Goal: Communication & Community: Answer question/provide support

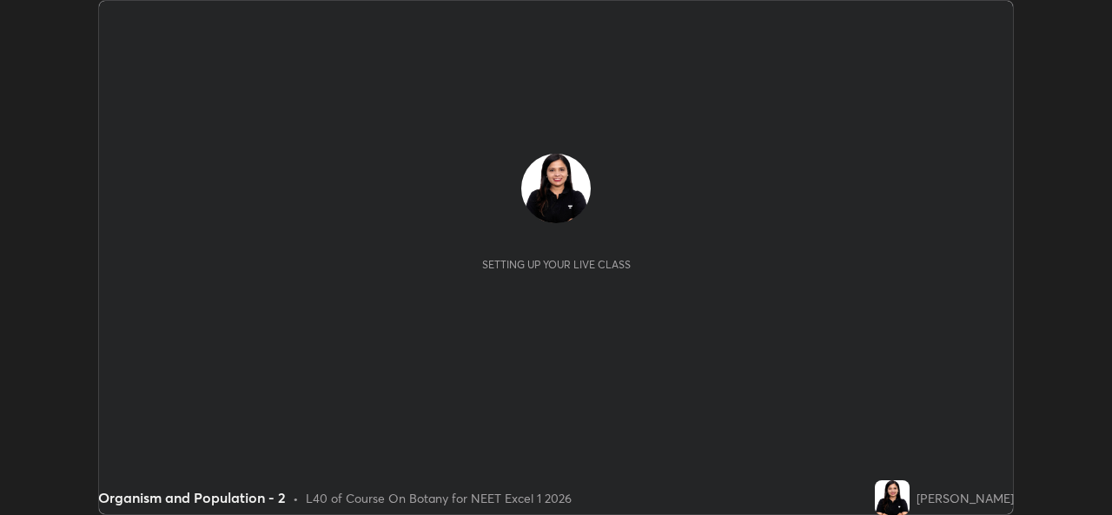
scroll to position [515, 1111]
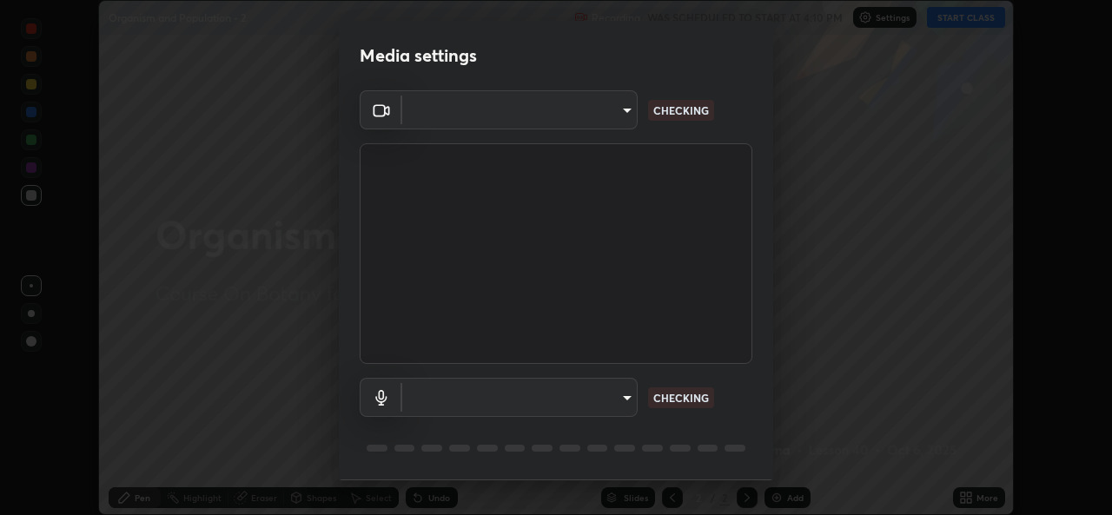
click at [973, 27] on div "Media settings ​ CHECKING ​ CHECKING 1 / 5 Next" at bounding box center [556, 257] width 1112 height 515
type input "9788daf0cbf52dd0d374ba9f0d4f11576c03820bc15fcf9a4a11f890b69d92bf"
type input "345f5d8304a1ab30e3d14ed5696ced08ebab0189725ef91838db04cd8f5619d4"
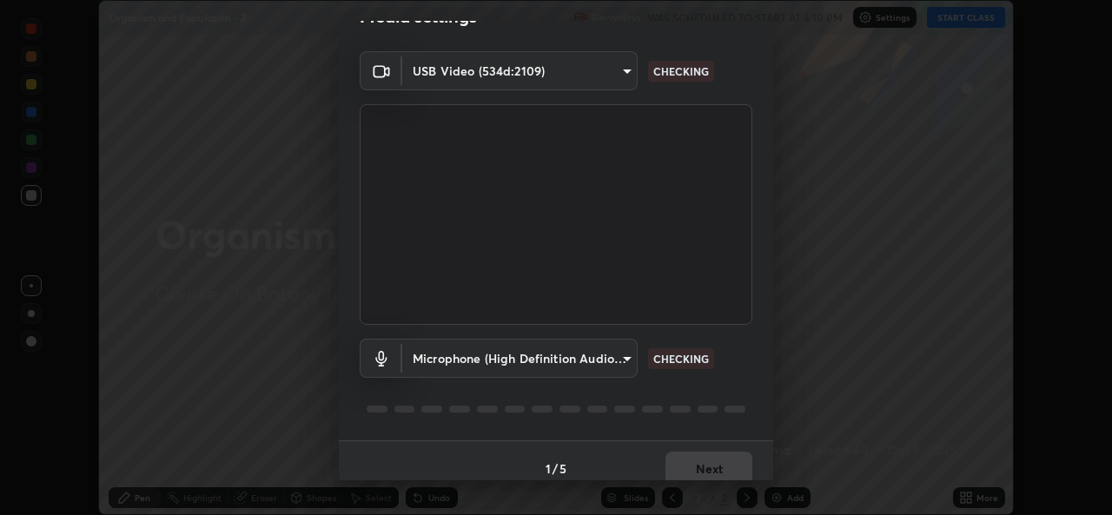
scroll to position [55, 0]
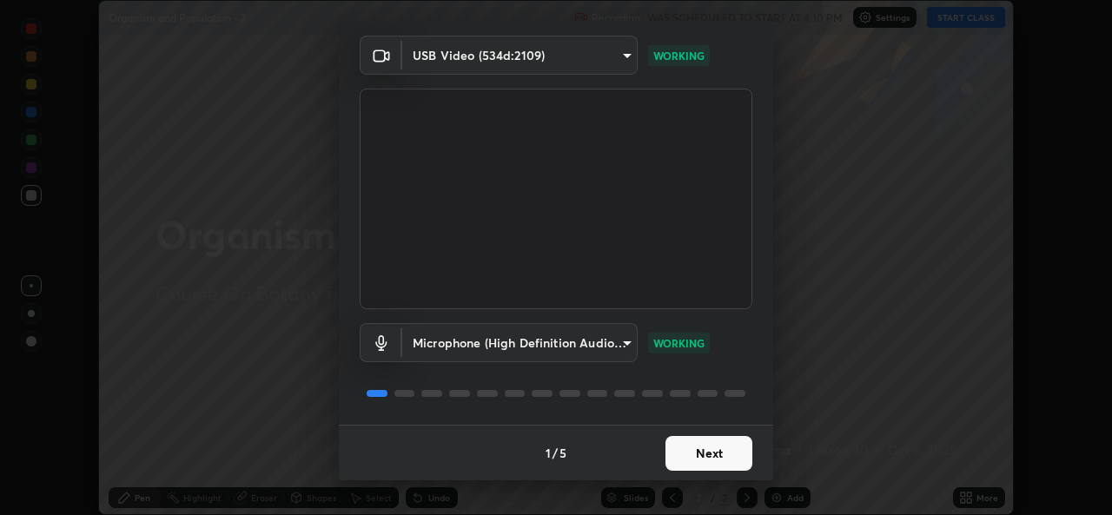
click at [720, 455] on button "Next" at bounding box center [709, 453] width 87 height 35
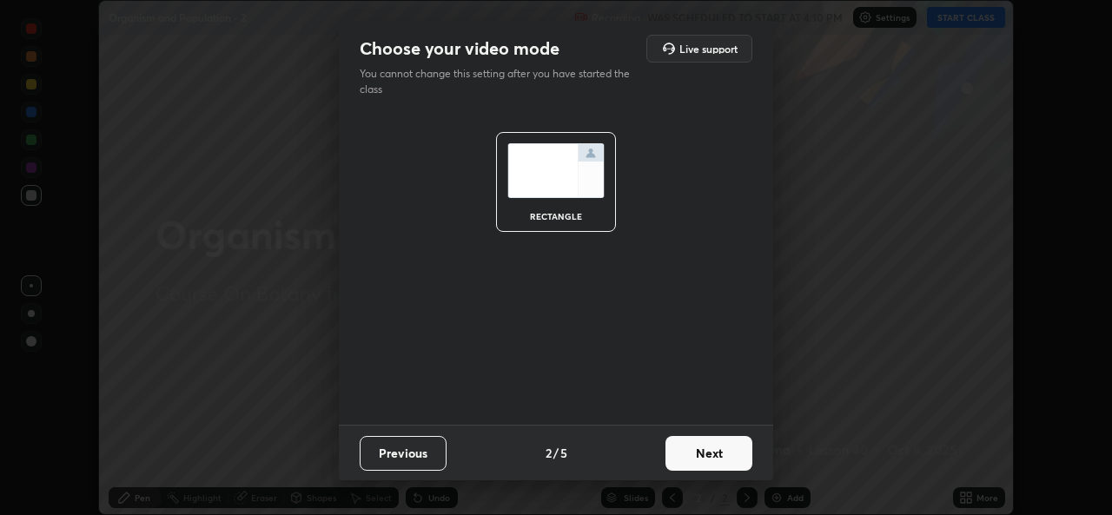
scroll to position [0, 0]
click at [713, 460] on button "Next" at bounding box center [709, 453] width 87 height 35
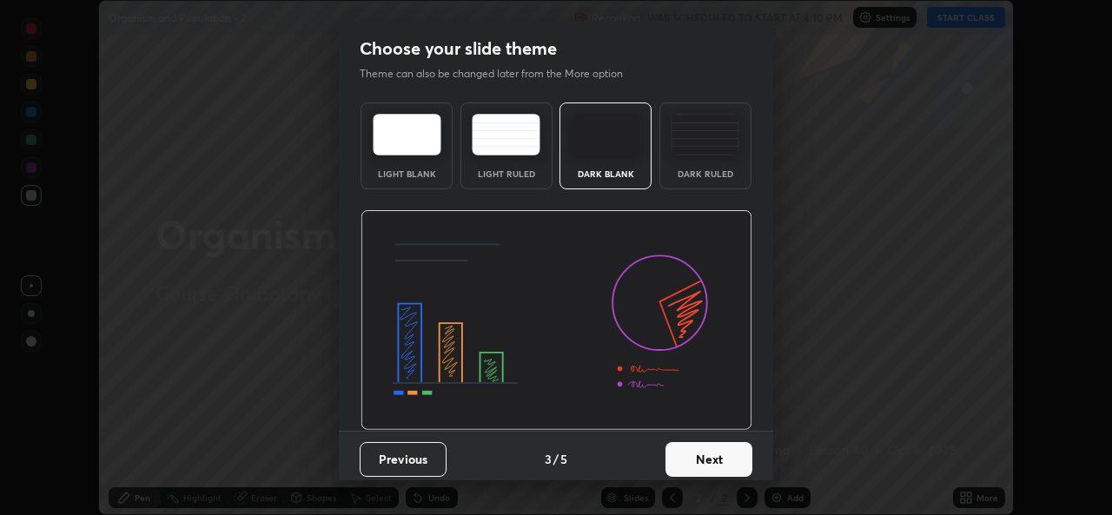
click at [710, 462] on button "Next" at bounding box center [709, 459] width 87 height 35
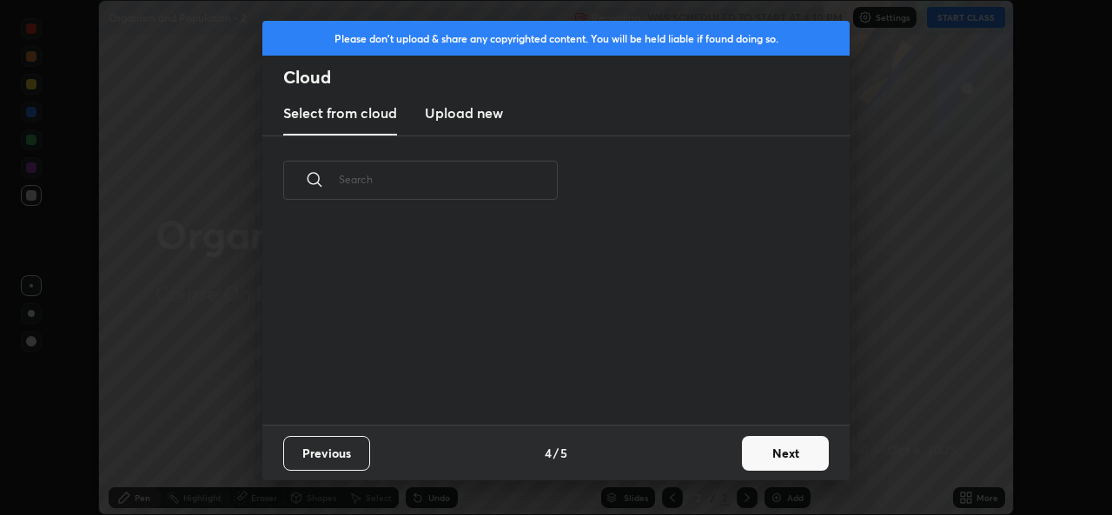
click at [711, 455] on div "Previous 4 / 5 Next" at bounding box center [555, 453] width 587 height 56
click at [714, 456] on div "Previous 4 / 5 Next" at bounding box center [555, 453] width 587 height 56
click at [789, 449] on button "Next" at bounding box center [785, 453] width 87 height 35
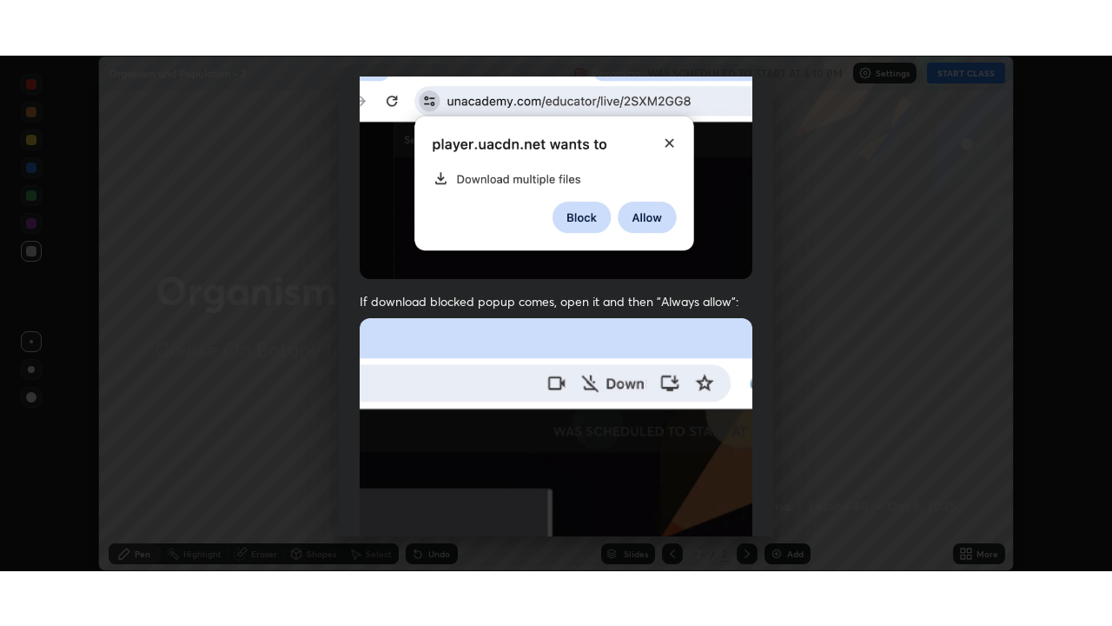
scroll to position [409, 0]
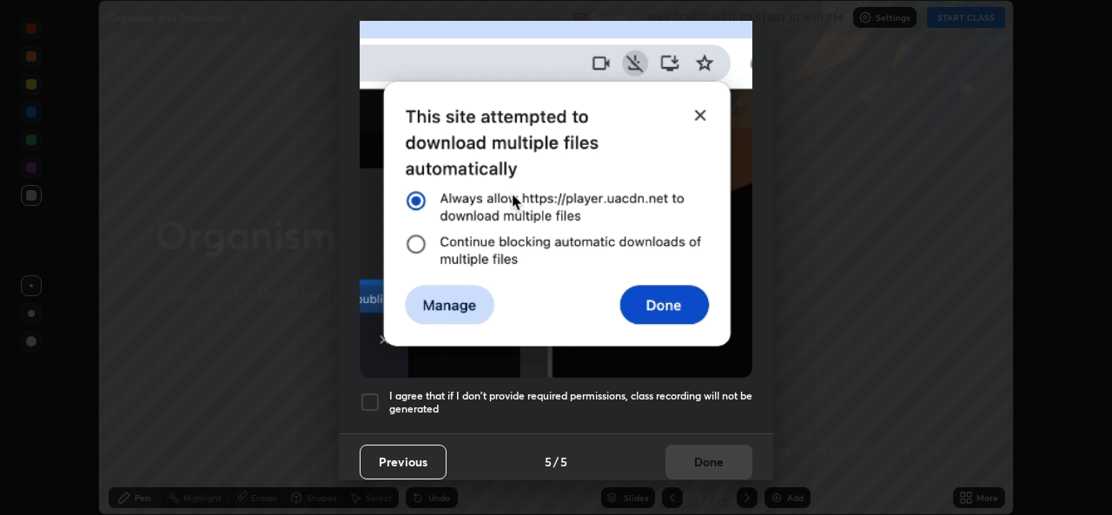
click at [374, 394] on div at bounding box center [370, 402] width 21 height 21
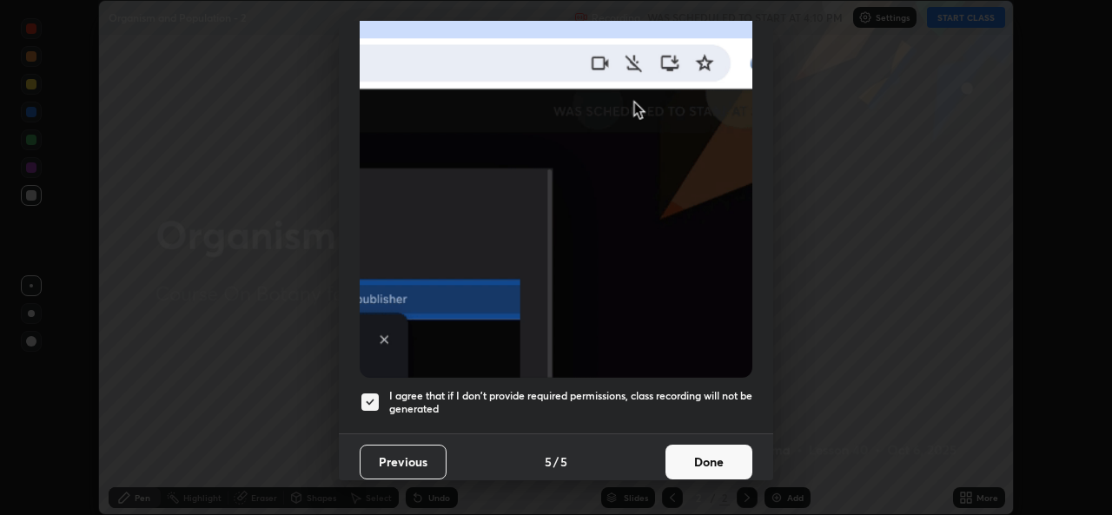
click at [711, 454] on button "Done" at bounding box center [709, 462] width 87 height 35
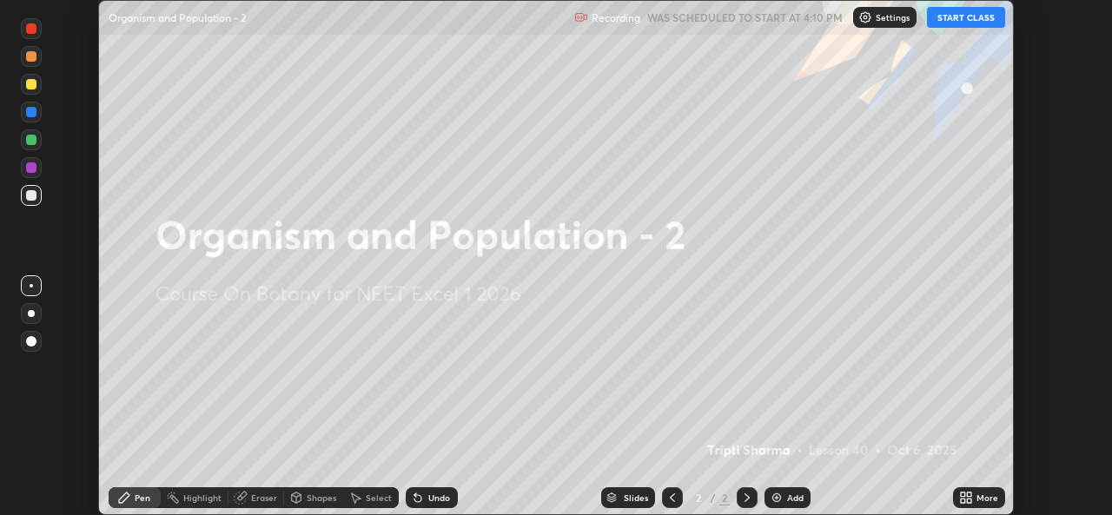
click at [971, 24] on button "START CLASS" at bounding box center [966, 17] width 78 height 21
click at [963, 500] on icon at bounding box center [963, 501] width 4 height 4
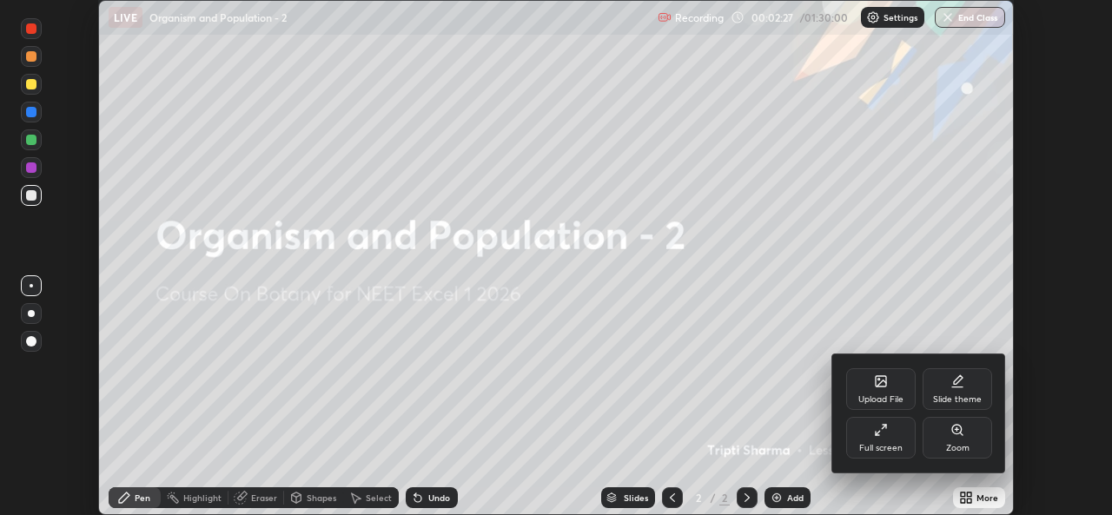
click at [881, 451] on div "Full screen" at bounding box center [880, 448] width 43 height 9
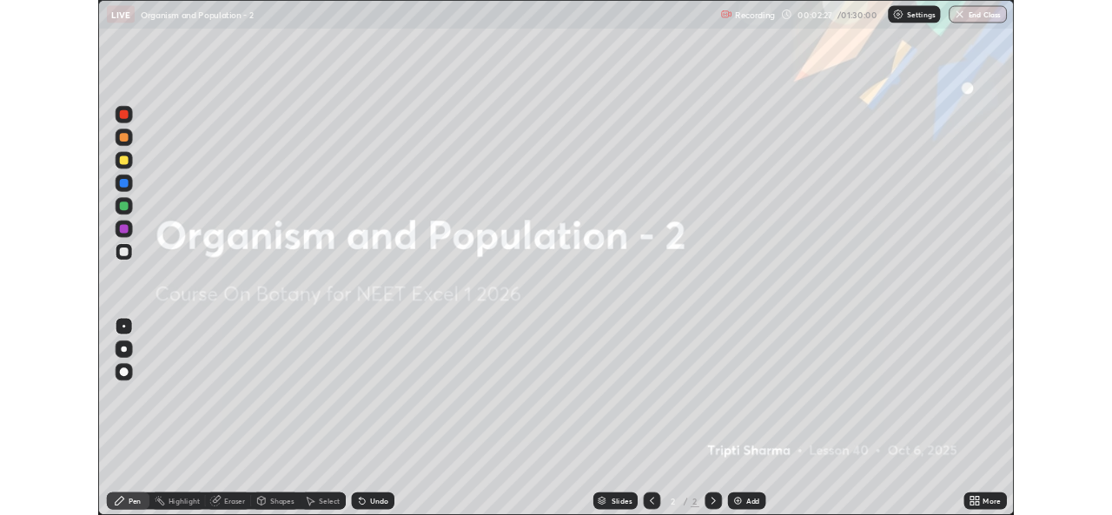
scroll to position [626, 1112]
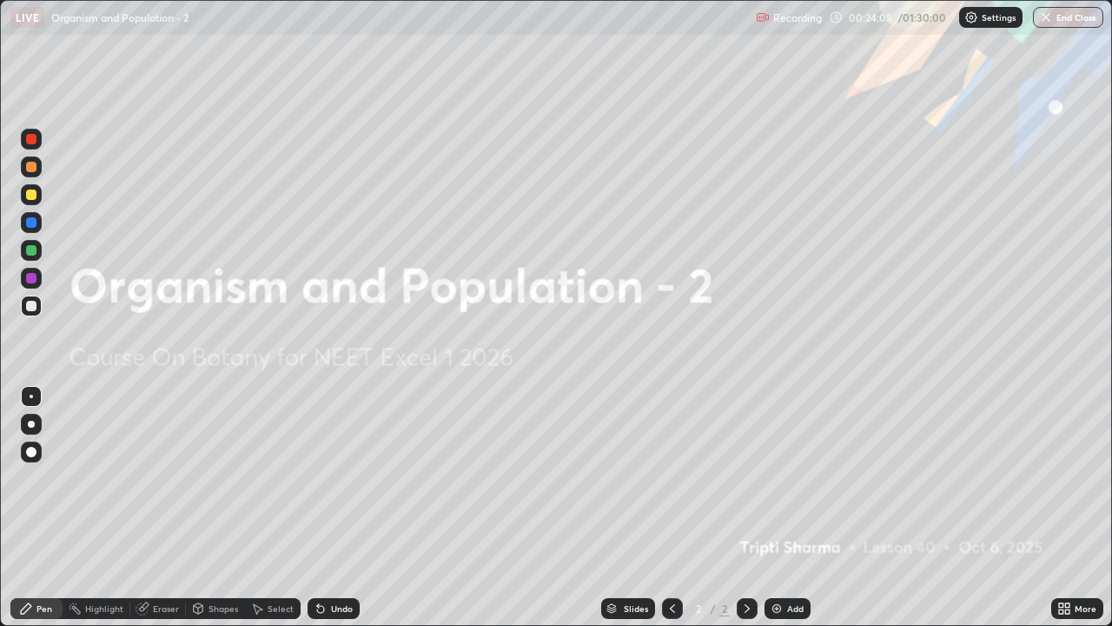
click at [1072, 514] on div "More" at bounding box center [1077, 608] width 52 height 21
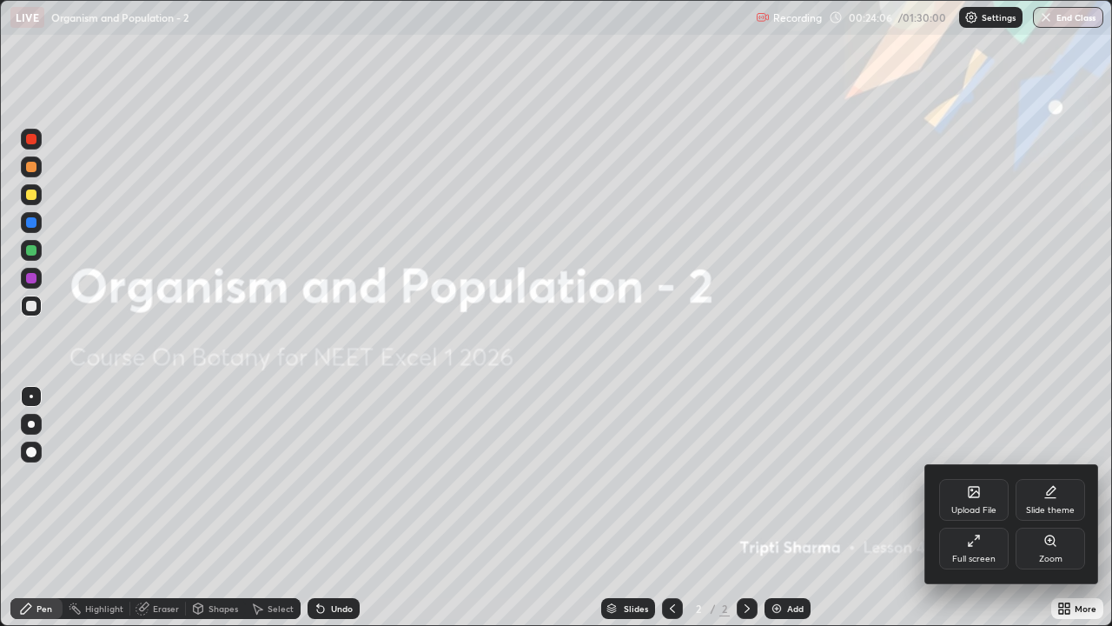
click at [990, 514] on div "Full screen" at bounding box center [973, 558] width 43 height 9
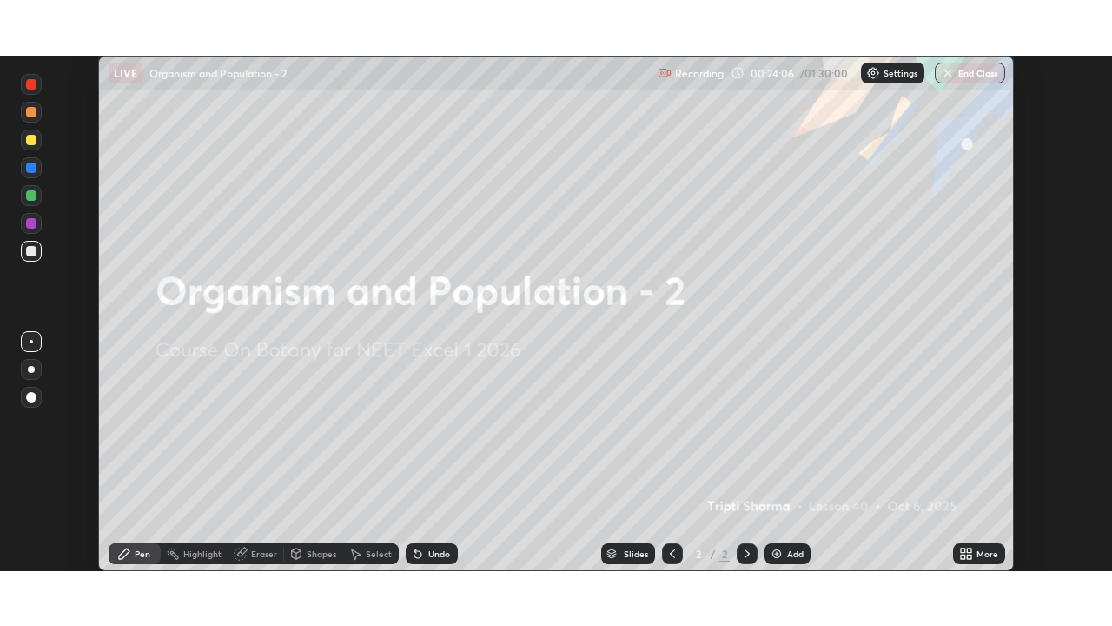
scroll to position [86370, 85773]
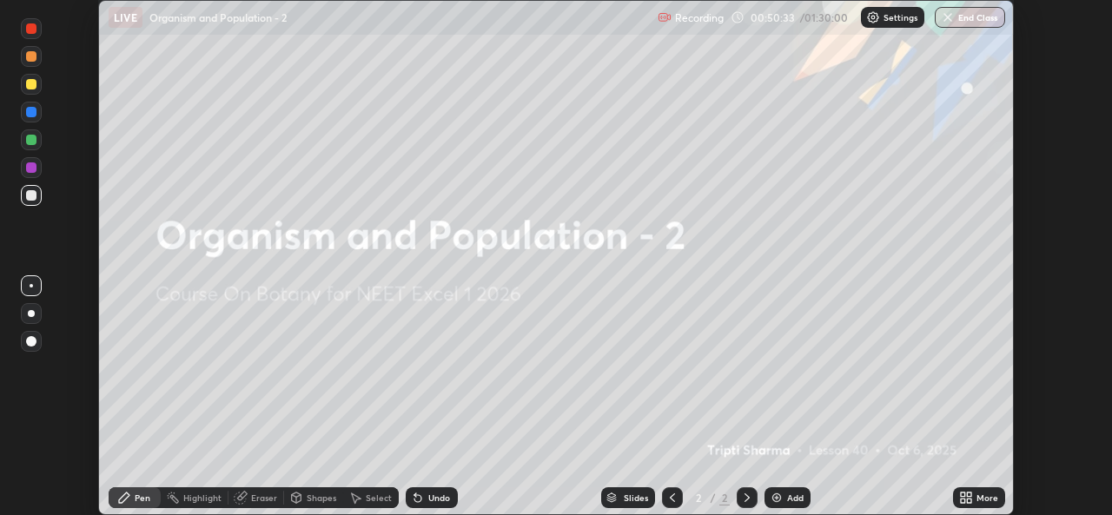
click at [977, 507] on div "More" at bounding box center [979, 497] width 52 height 21
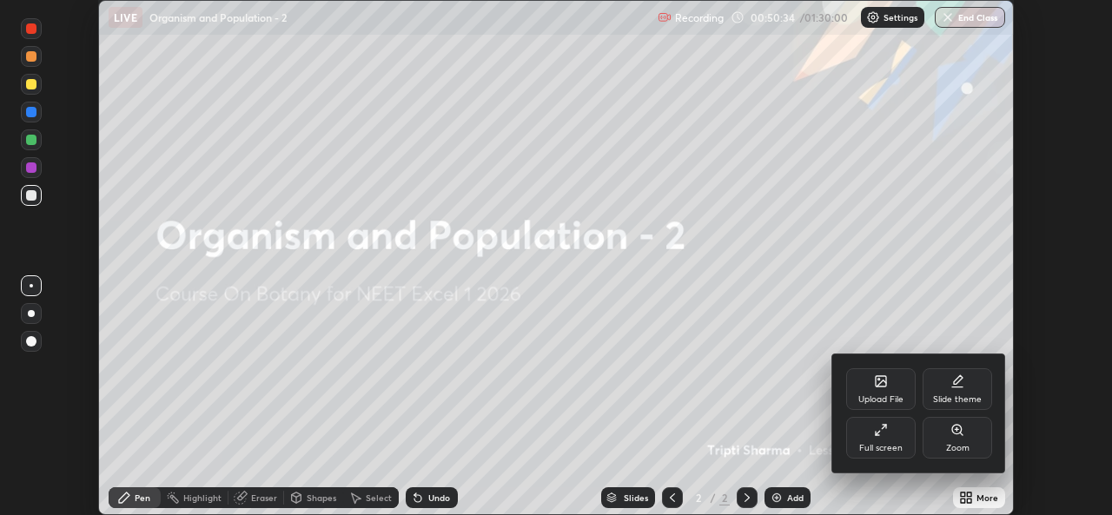
click at [889, 444] on div "Full screen" at bounding box center [880, 448] width 43 height 9
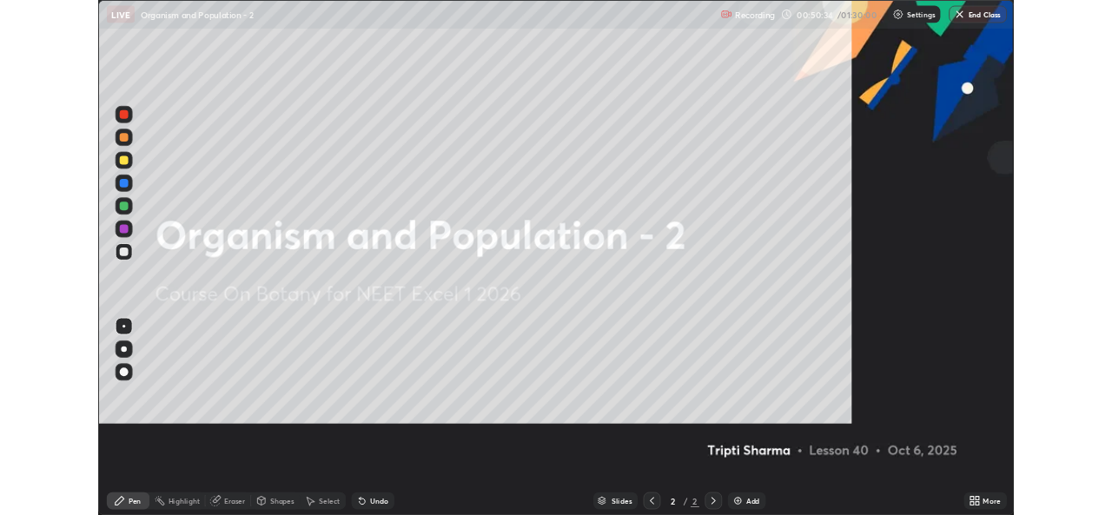
scroll to position [626, 1112]
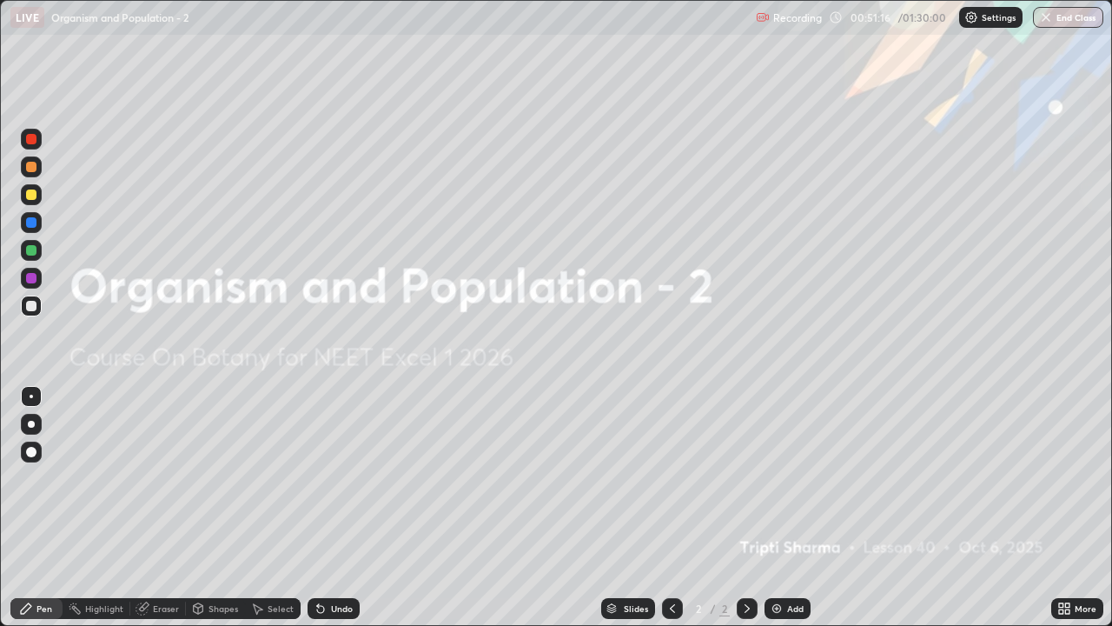
click at [792, 514] on div "Add" at bounding box center [795, 608] width 17 height 9
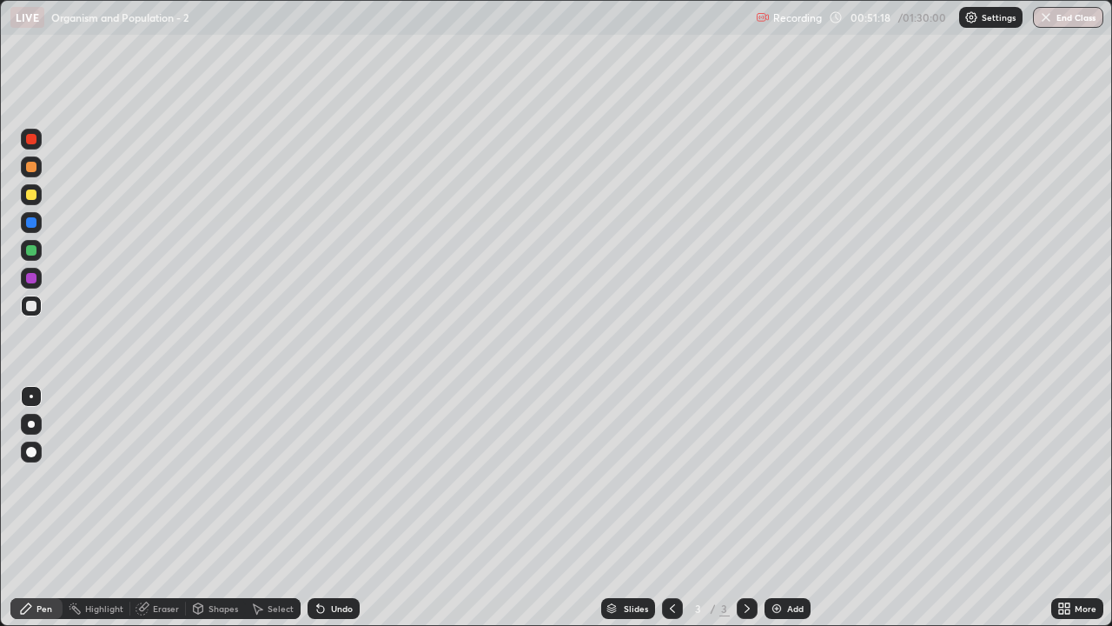
click at [32, 452] on div at bounding box center [31, 452] width 10 height 10
click at [31, 168] on div at bounding box center [31, 167] width 10 height 10
click at [31, 307] on div at bounding box center [31, 306] width 10 height 10
click at [348, 514] on div "Undo" at bounding box center [342, 608] width 22 height 9
click at [32, 256] on div at bounding box center [31, 250] width 21 height 21
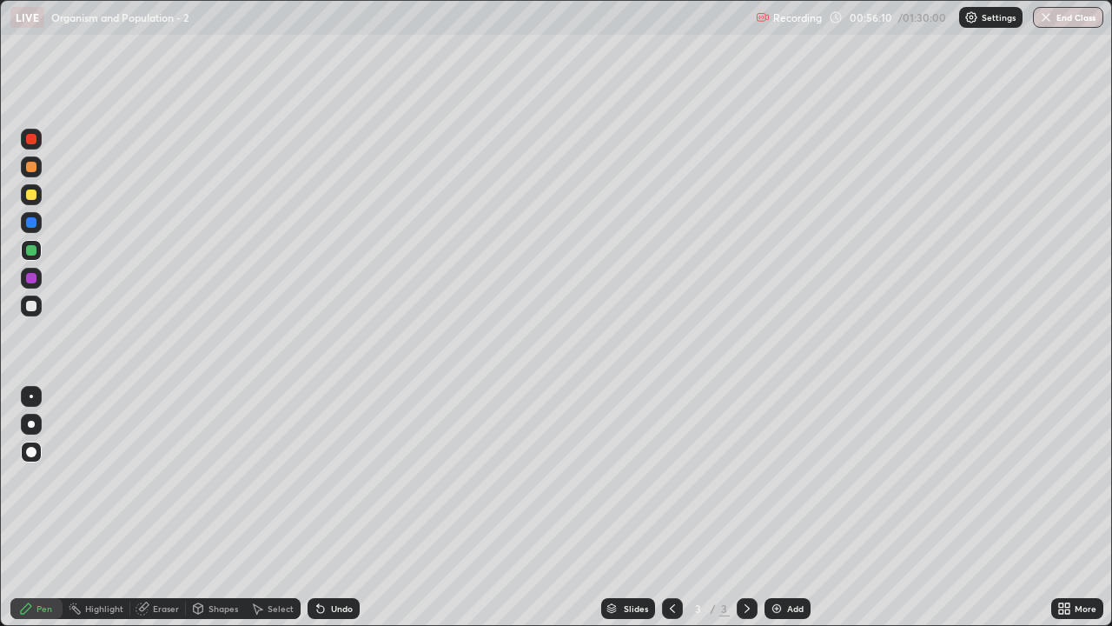
click at [799, 514] on div "Add" at bounding box center [795, 608] width 17 height 9
click at [224, 514] on div "Shapes" at bounding box center [215, 608] width 59 height 21
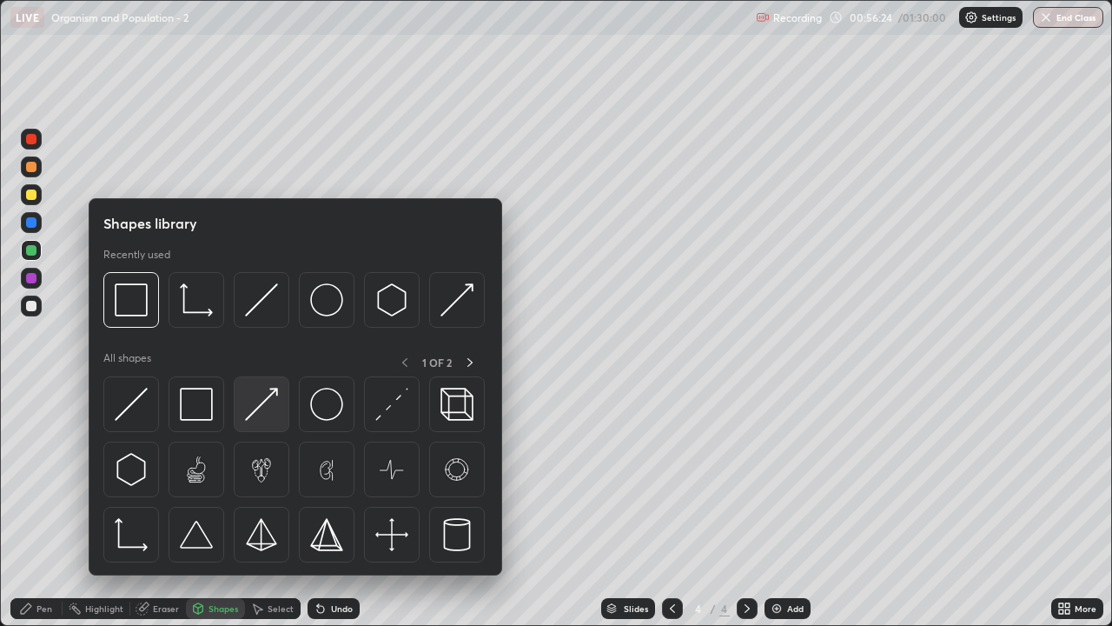
click at [269, 399] on img at bounding box center [261, 404] width 33 height 33
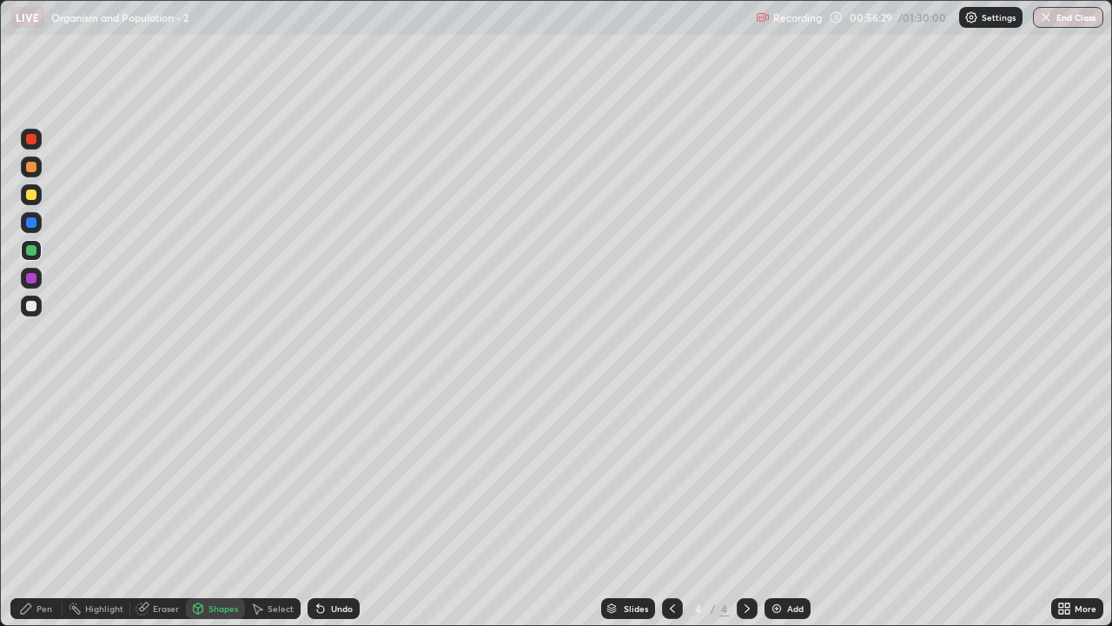
click at [47, 514] on div "Pen" at bounding box center [44, 608] width 16 height 9
click at [35, 314] on div at bounding box center [31, 305] width 21 height 21
click at [785, 514] on div "Add" at bounding box center [788, 608] width 46 height 21
click at [32, 168] on div at bounding box center [31, 167] width 10 height 10
click at [36, 310] on div at bounding box center [31, 305] width 21 height 21
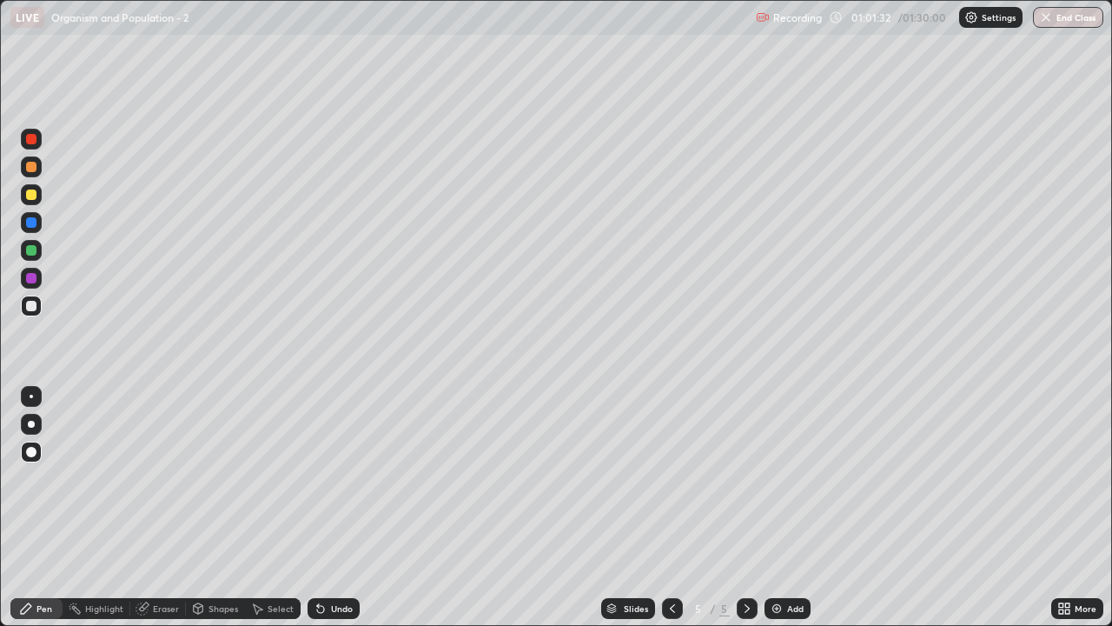
click at [670, 514] on icon at bounding box center [673, 608] width 14 height 14
click at [745, 514] on icon at bounding box center [747, 608] width 14 height 14
click at [31, 195] on div at bounding box center [31, 194] width 10 height 10
click at [30, 308] on div at bounding box center [31, 306] width 10 height 10
click at [800, 514] on div "Add" at bounding box center [795, 608] width 17 height 9
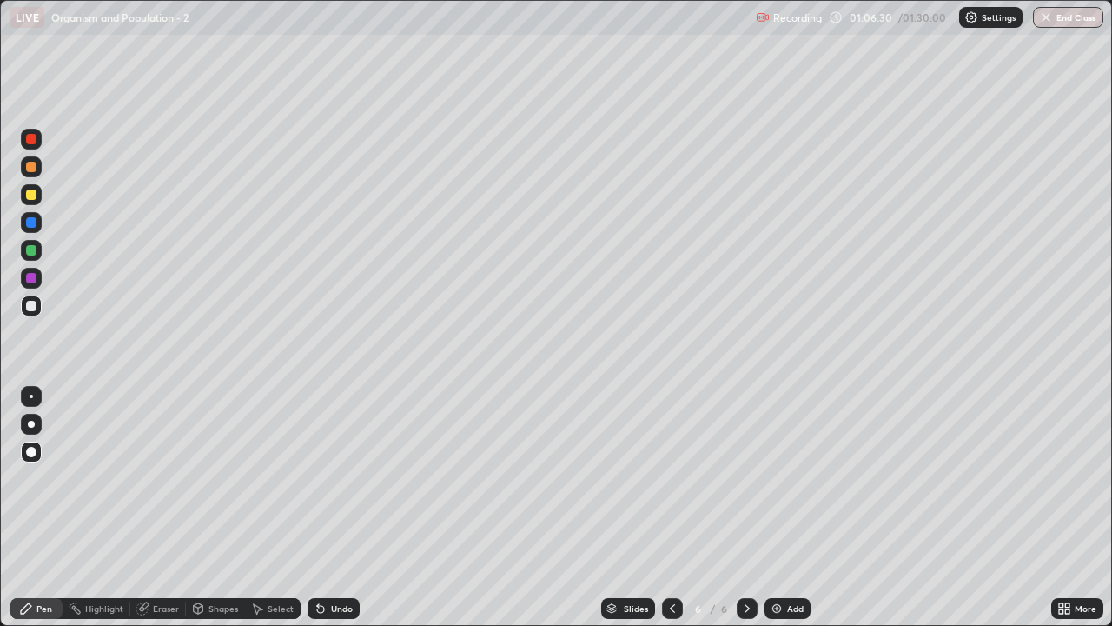
click at [36, 175] on div at bounding box center [31, 166] width 21 height 21
click at [32, 310] on div at bounding box center [31, 306] width 10 height 10
click at [30, 252] on div at bounding box center [31, 250] width 10 height 10
click at [778, 514] on img at bounding box center [777, 608] width 14 height 14
click at [32, 195] on div at bounding box center [31, 194] width 10 height 10
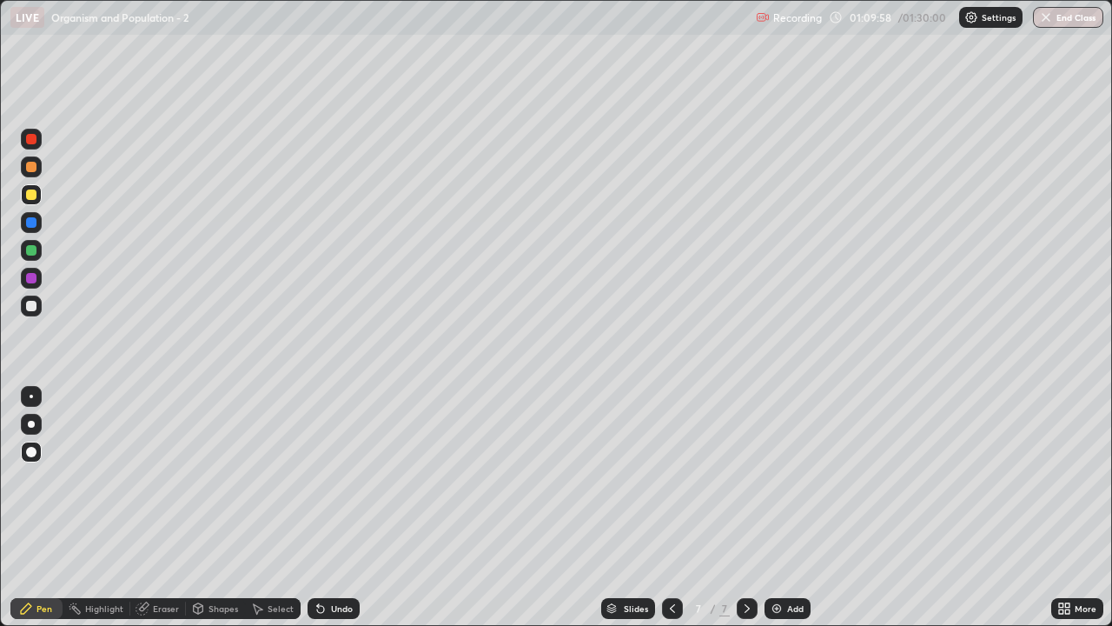
click at [31, 307] on div at bounding box center [31, 306] width 10 height 10
click at [343, 514] on div "Undo" at bounding box center [342, 608] width 22 height 9
click at [340, 514] on div "Undo" at bounding box center [342, 608] width 22 height 9
click at [347, 514] on div "Undo" at bounding box center [342, 608] width 22 height 9
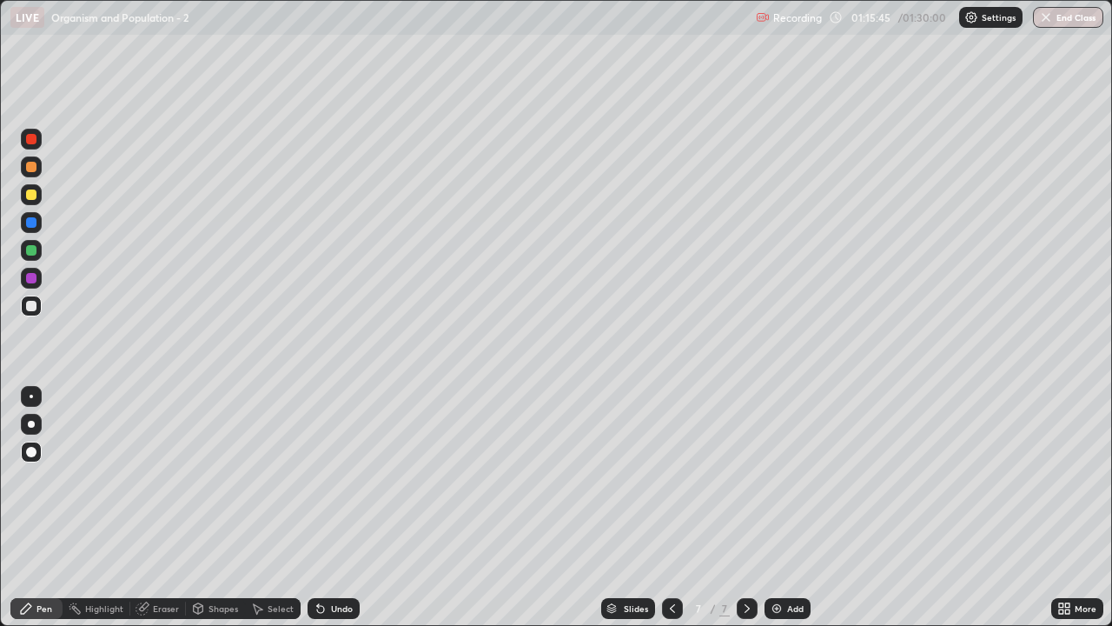
click at [785, 514] on div "Add" at bounding box center [788, 608] width 46 height 21
click at [32, 167] on div at bounding box center [31, 167] width 10 height 10
click at [31, 251] on div at bounding box center [31, 250] width 10 height 10
click at [1067, 514] on icon at bounding box center [1067, 611] width 4 height 4
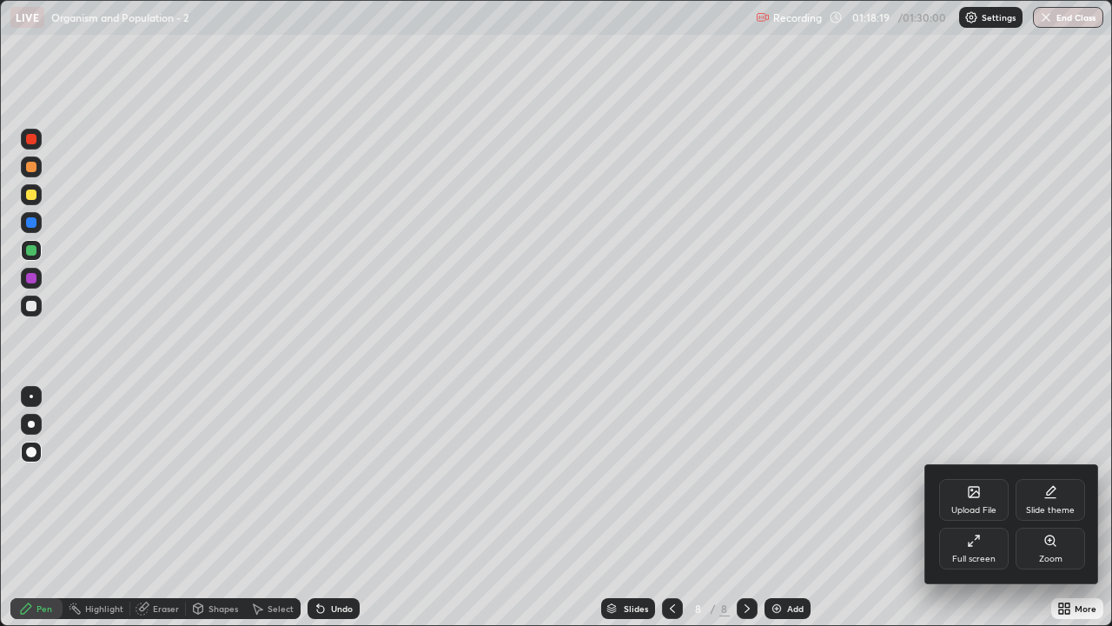
click at [984, 514] on div "Full screen" at bounding box center [974, 548] width 70 height 42
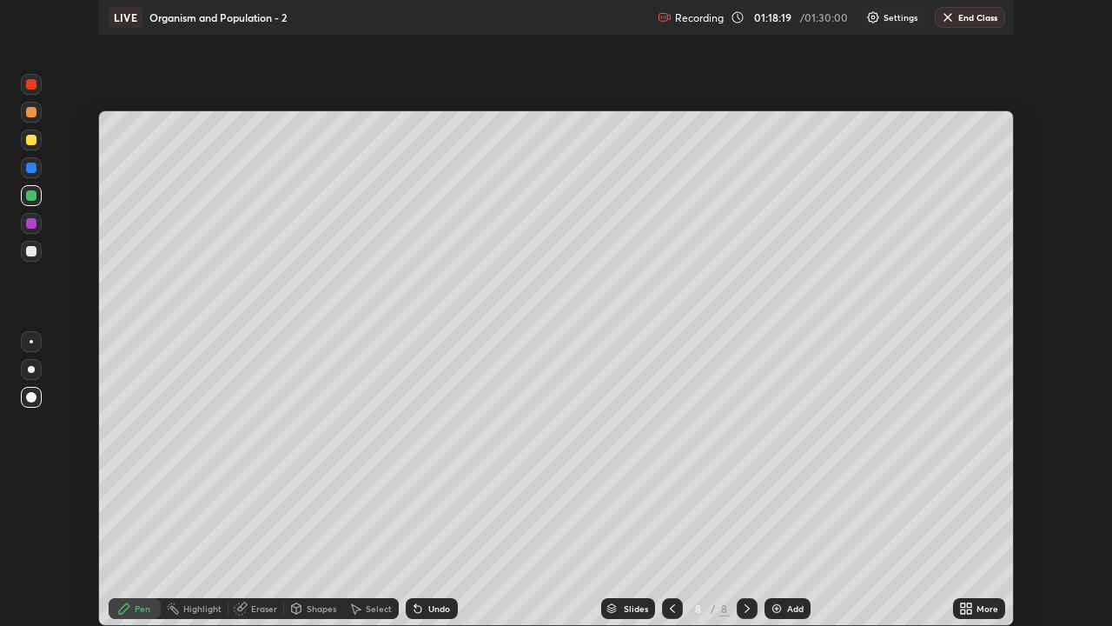
scroll to position [86370, 85773]
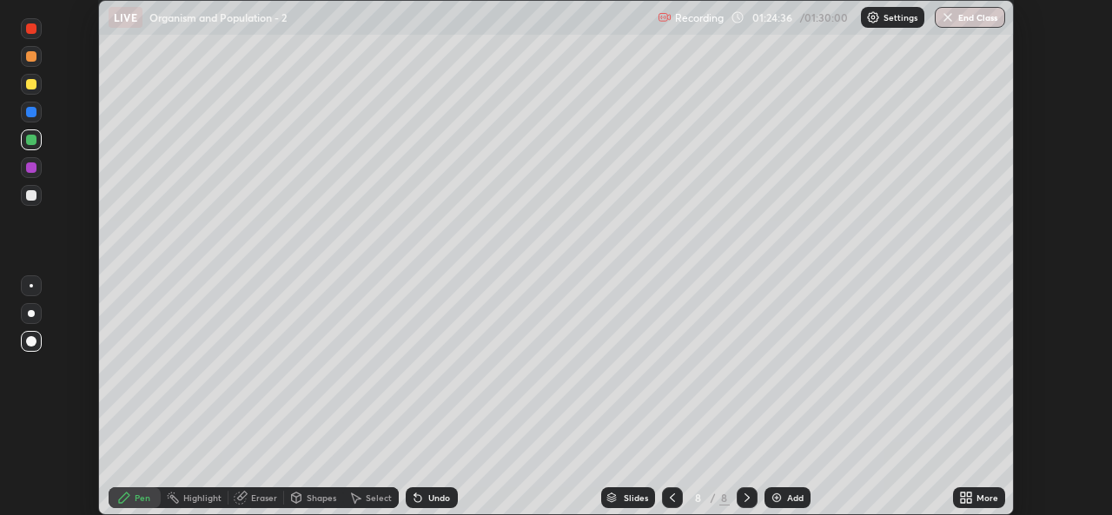
click at [972, 498] on icon at bounding box center [966, 498] width 14 height 14
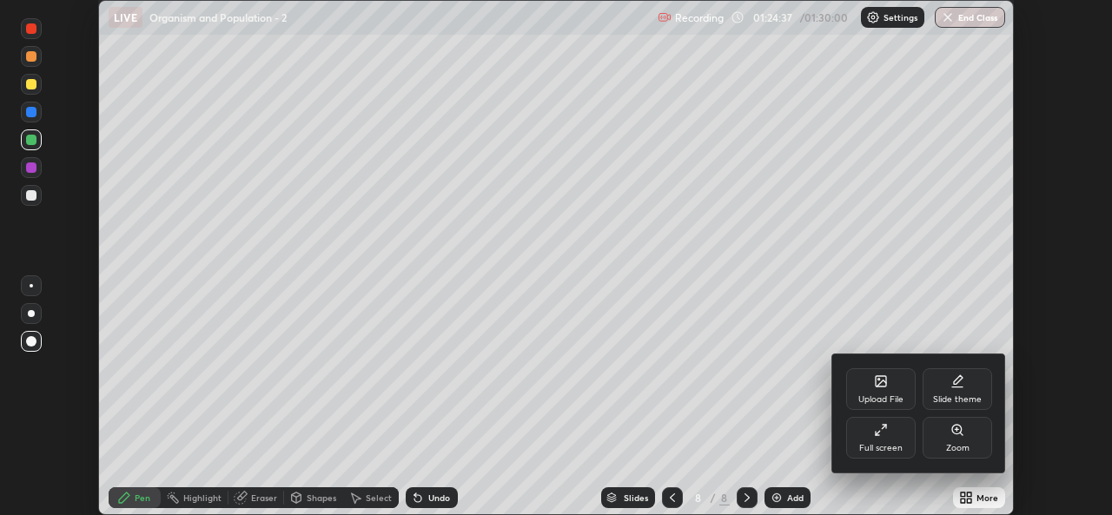
click at [892, 444] on div "Full screen" at bounding box center [880, 448] width 43 height 9
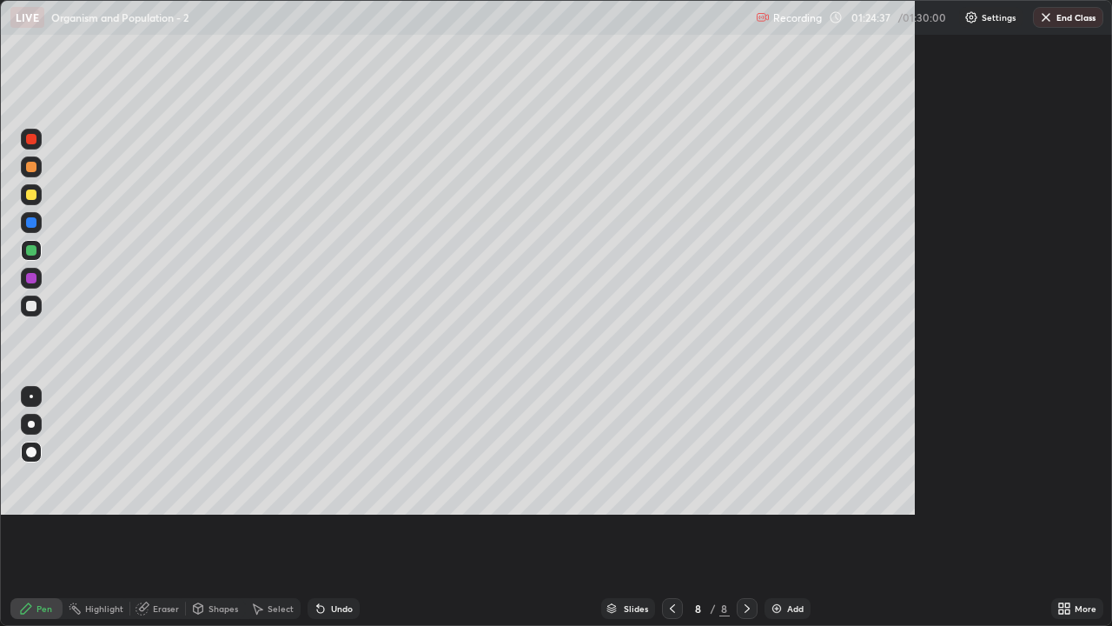
scroll to position [626, 1112]
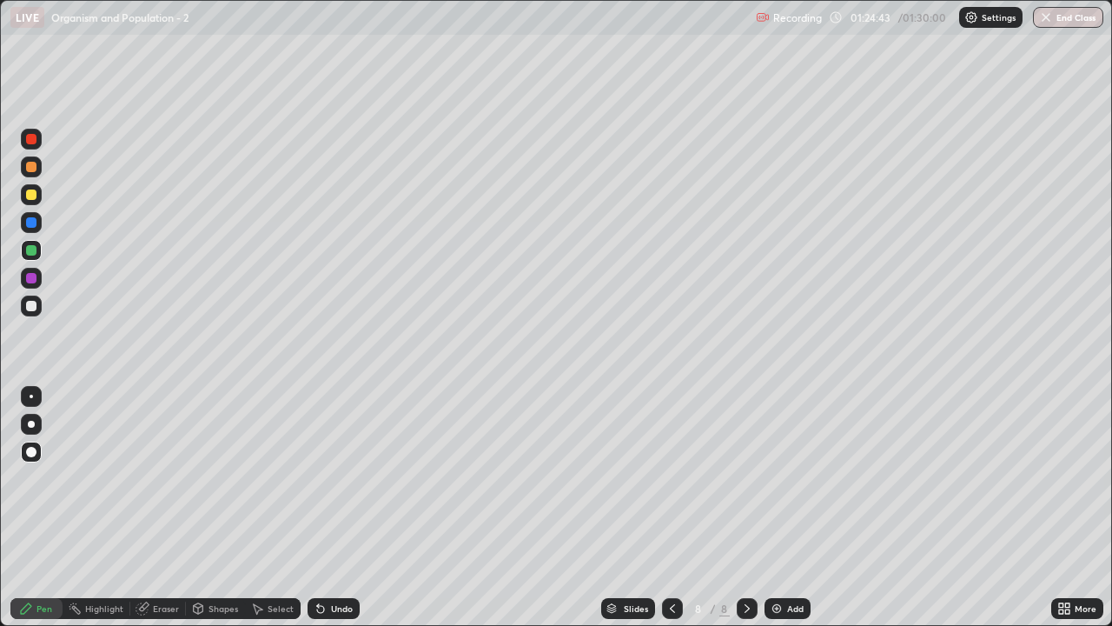
click at [36, 308] on div at bounding box center [31, 306] width 10 height 10
click at [32, 427] on div at bounding box center [31, 424] width 7 height 7
click at [31, 251] on div at bounding box center [31, 250] width 10 height 10
click at [787, 514] on div "Add" at bounding box center [795, 608] width 17 height 9
click at [32, 176] on div at bounding box center [31, 166] width 21 height 21
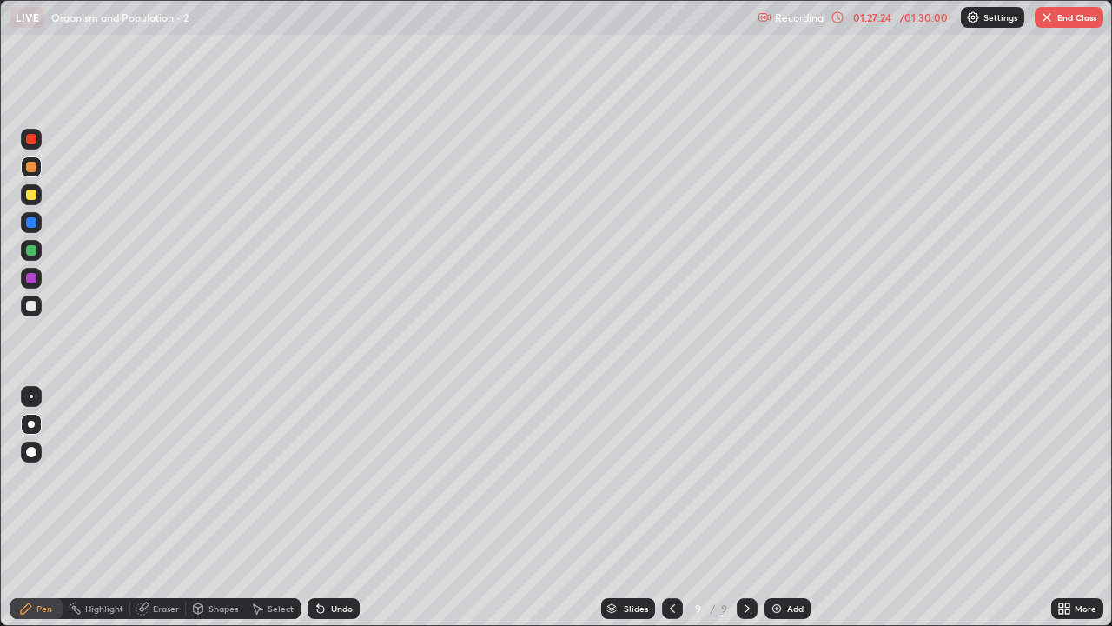
click at [36, 455] on div at bounding box center [31, 451] width 21 height 21
click at [28, 306] on div at bounding box center [31, 306] width 10 height 10
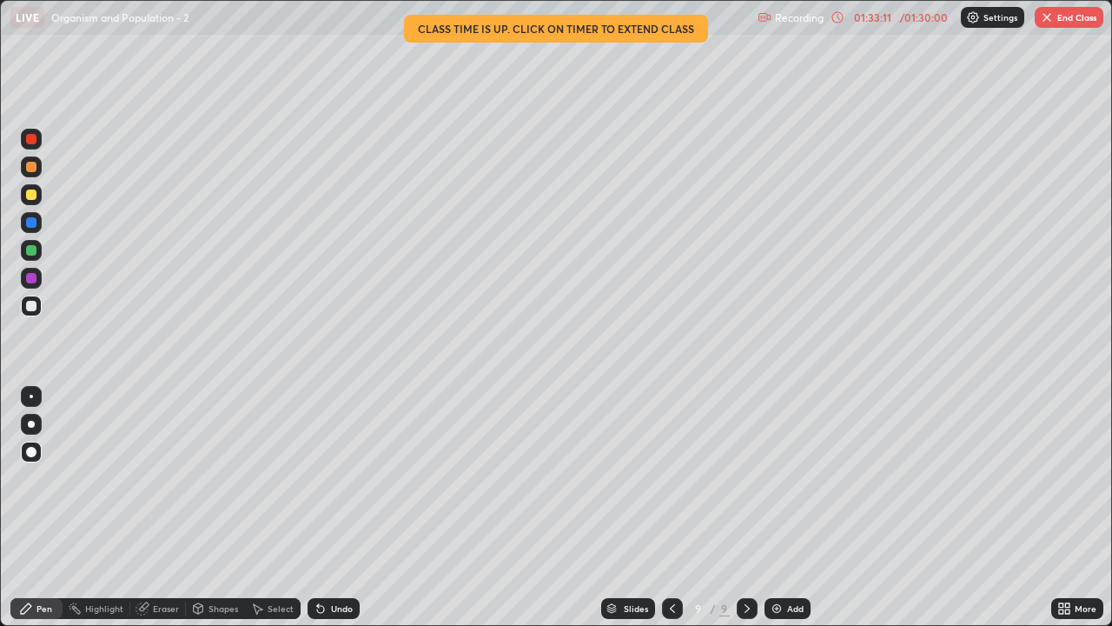
click at [1074, 23] on button "End Class" at bounding box center [1069, 17] width 69 height 21
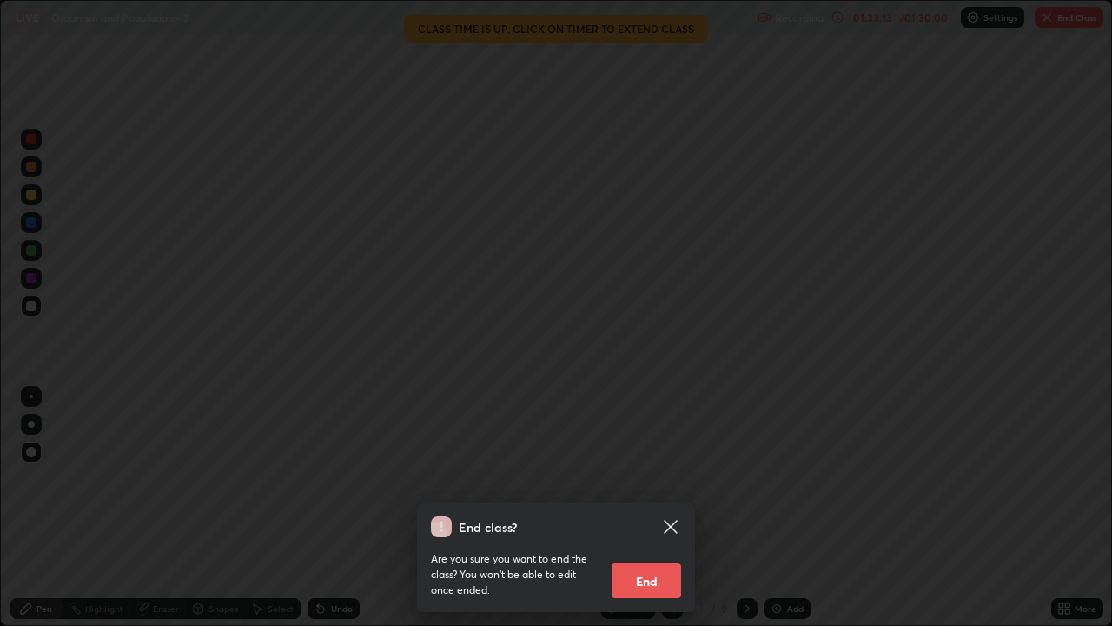
click at [654, 514] on button "End" at bounding box center [647, 580] width 70 height 35
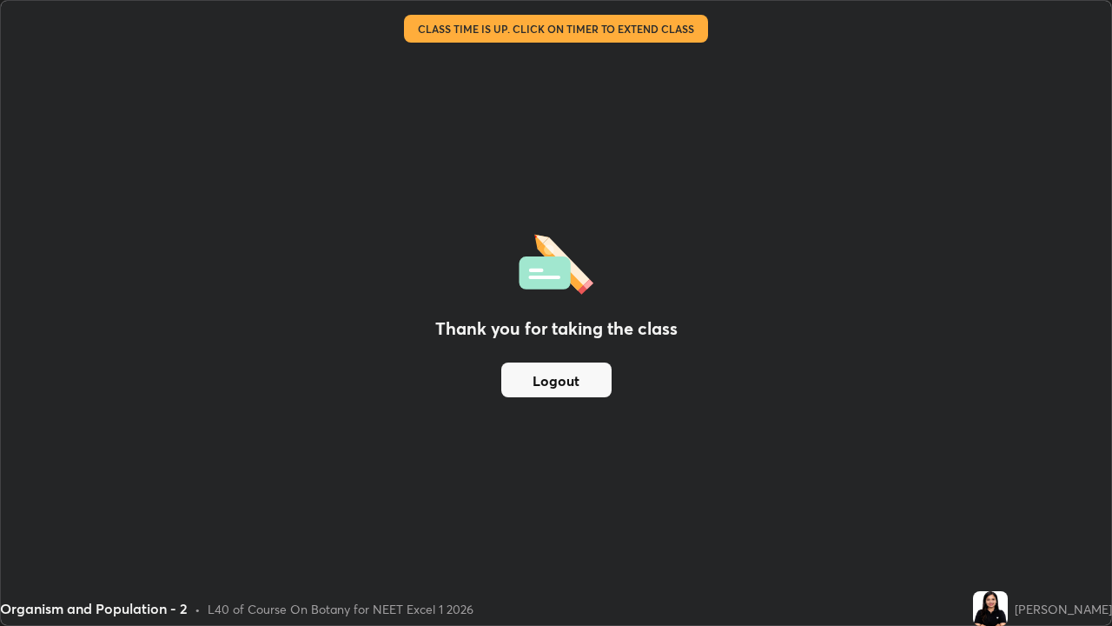
click at [530, 381] on button "Logout" at bounding box center [556, 379] width 110 height 35
click at [528, 381] on button "Logout" at bounding box center [556, 379] width 110 height 35
